Goal: Task Accomplishment & Management: Manage account settings

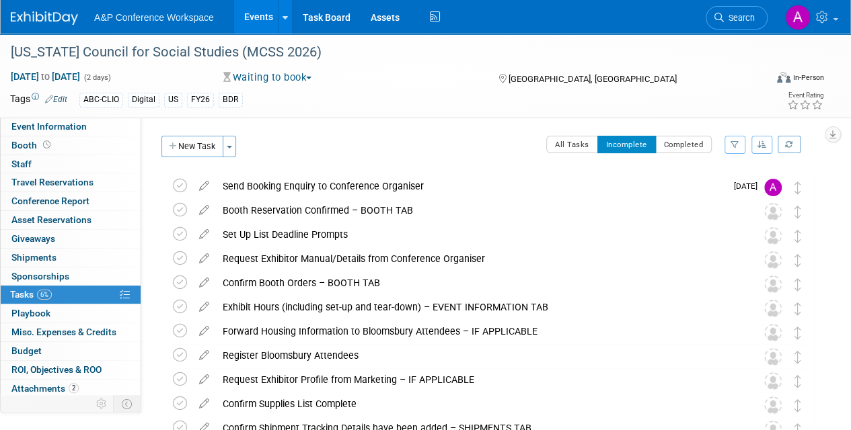
click at [739, 28] on link "Search" at bounding box center [737, 18] width 62 height 24
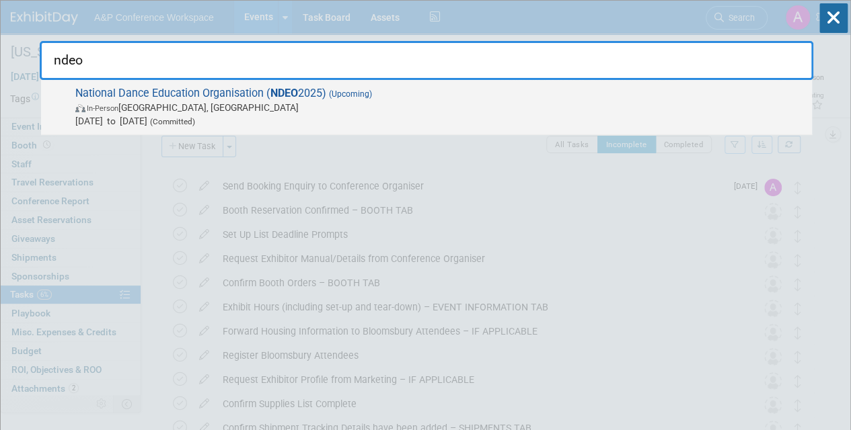
type input "ndeo"
click at [421, 120] on span "[DATE] to [DATE] (Committed)" at bounding box center [440, 120] width 730 height 13
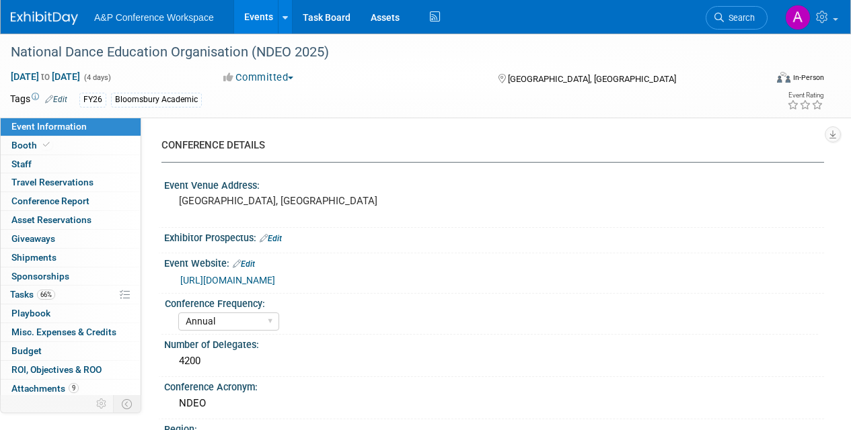
select select "Annual"
select select "Level 2"
select select "In-Person Booth"
select select "Drama & Performance Studies"
select select "Methuen Drama"
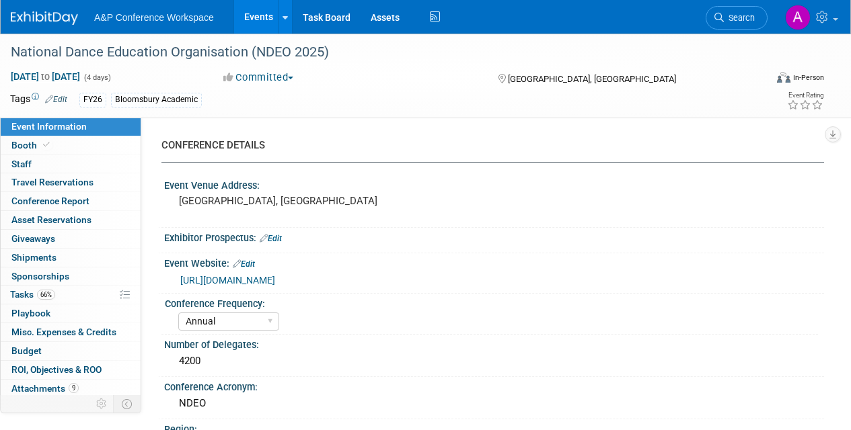
select select "[PERSON_NAME]"
select select "Networking/Commissioning"
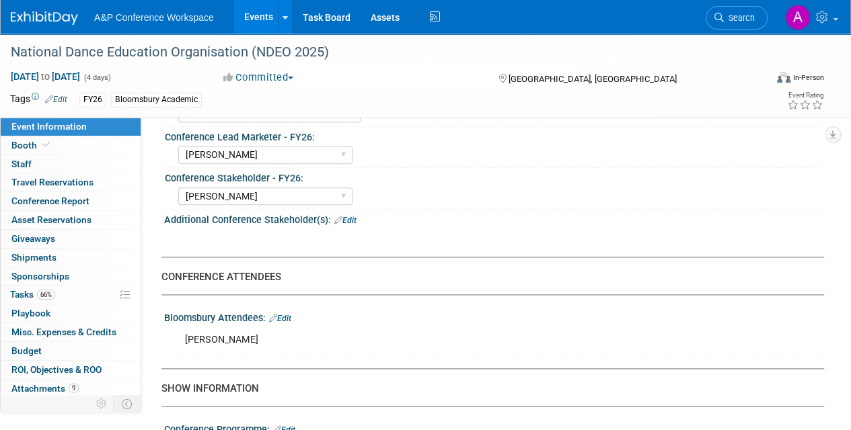
scroll to position [726, 0]
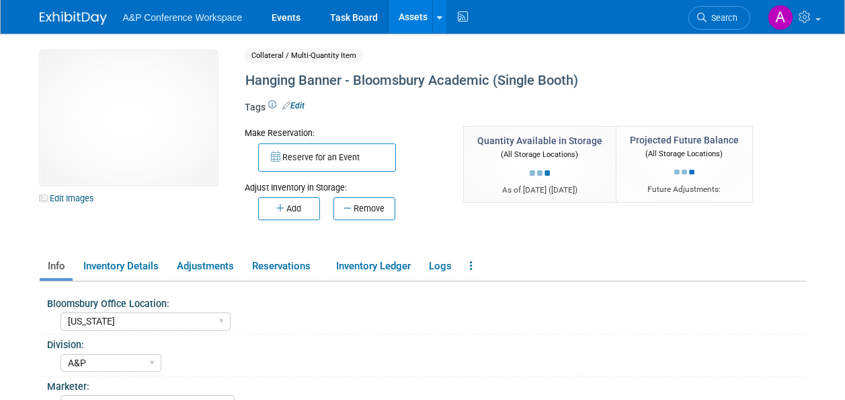
select select "New York"
select select "A&P"
